Goal: Navigation & Orientation: Find specific page/section

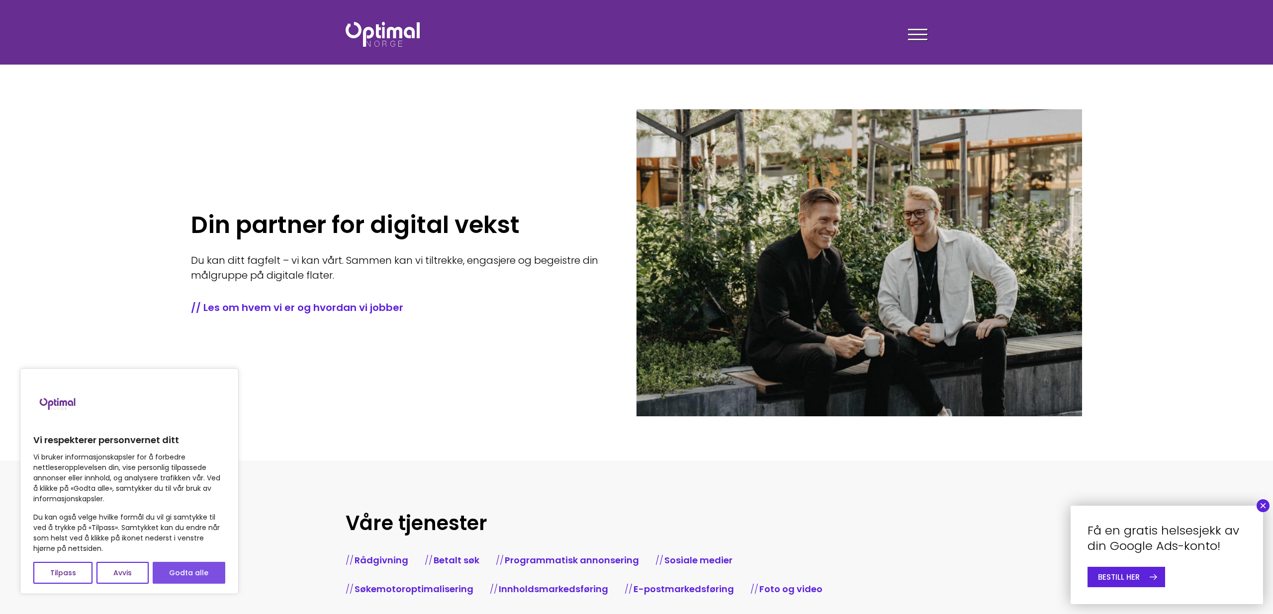
click at [178, 570] on button "Godta alle" at bounding box center [189, 573] width 73 height 22
checkbox input "true"
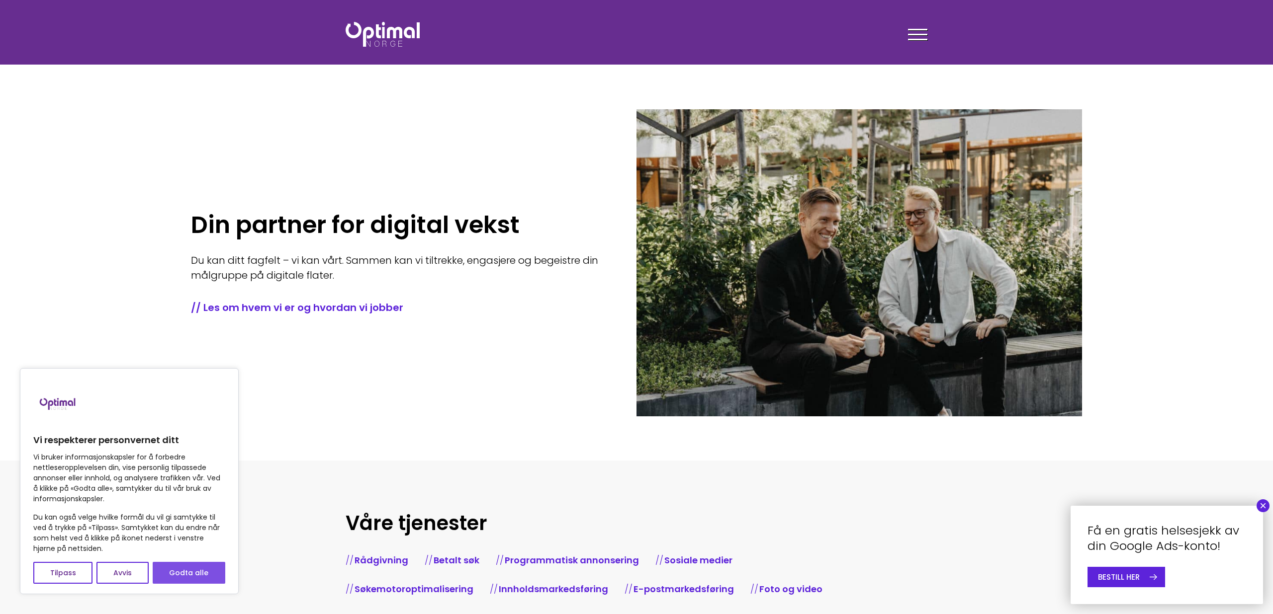
checkbox input "true"
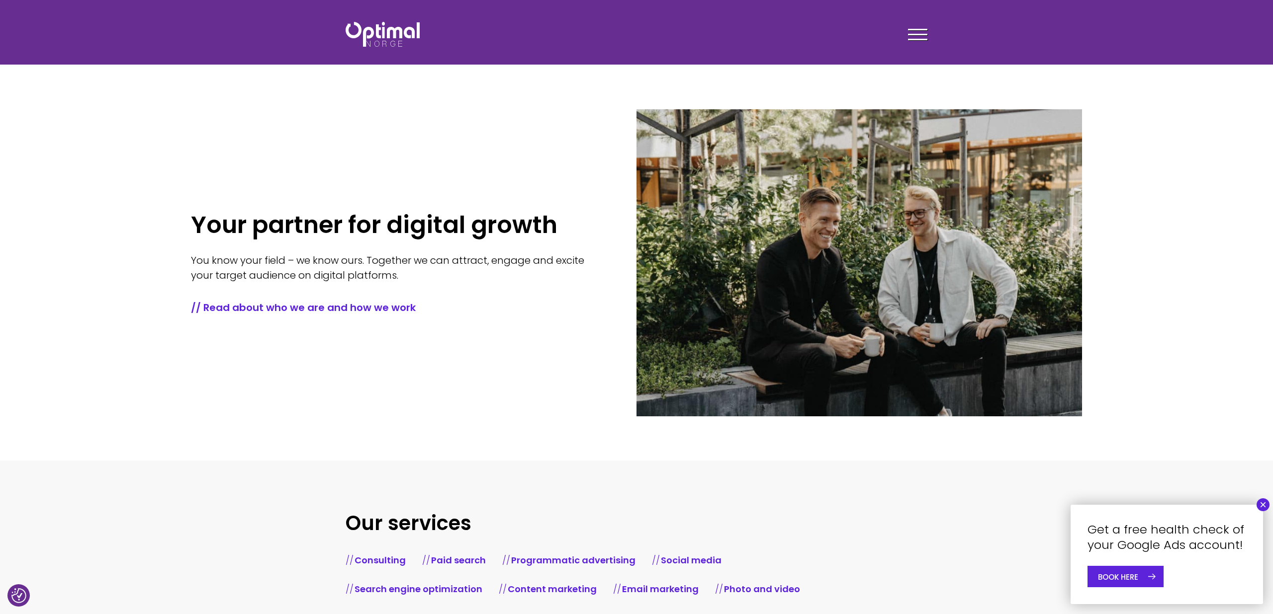
click at [643, 133] on div at bounding box center [858, 262] width 445 height 307
click at [923, 42] on div at bounding box center [917, 36] width 19 height 25
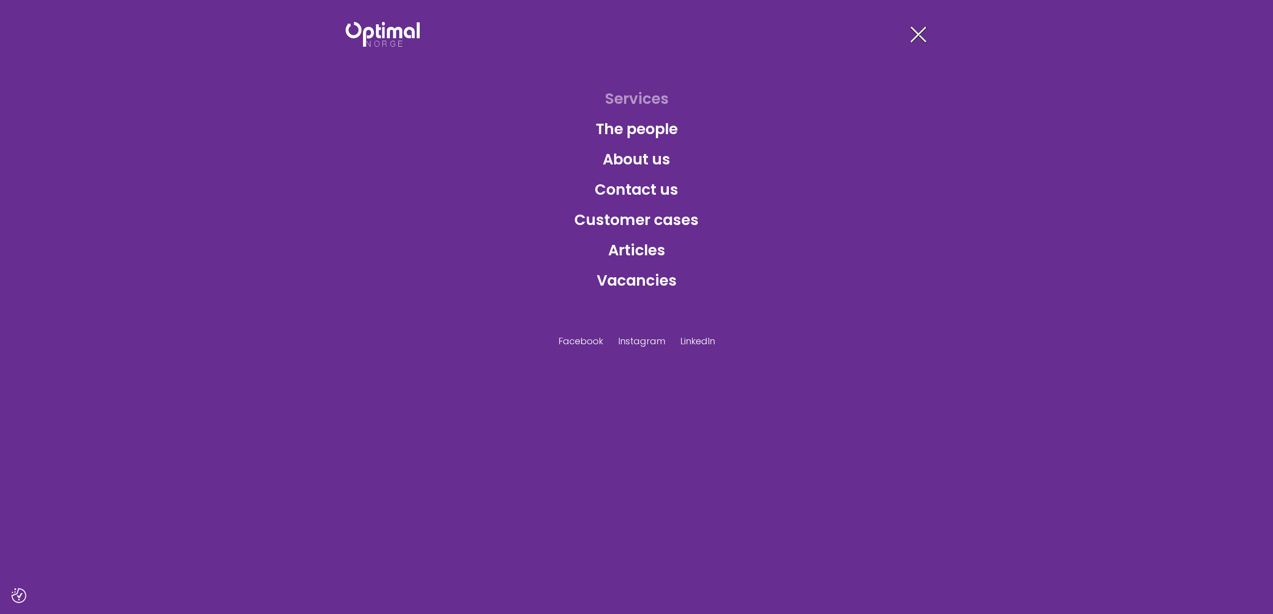
click at [635, 97] on font "Services" at bounding box center [637, 98] width 64 height 21
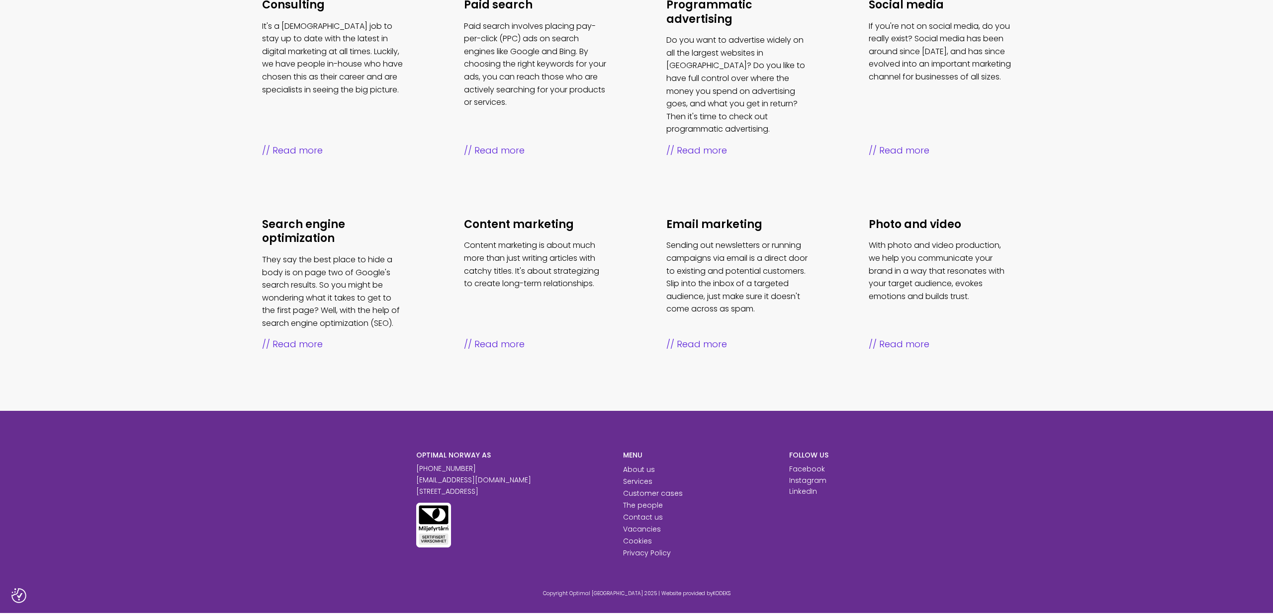
scroll to position [506, 0]
